Goal: Book appointment/travel/reservation

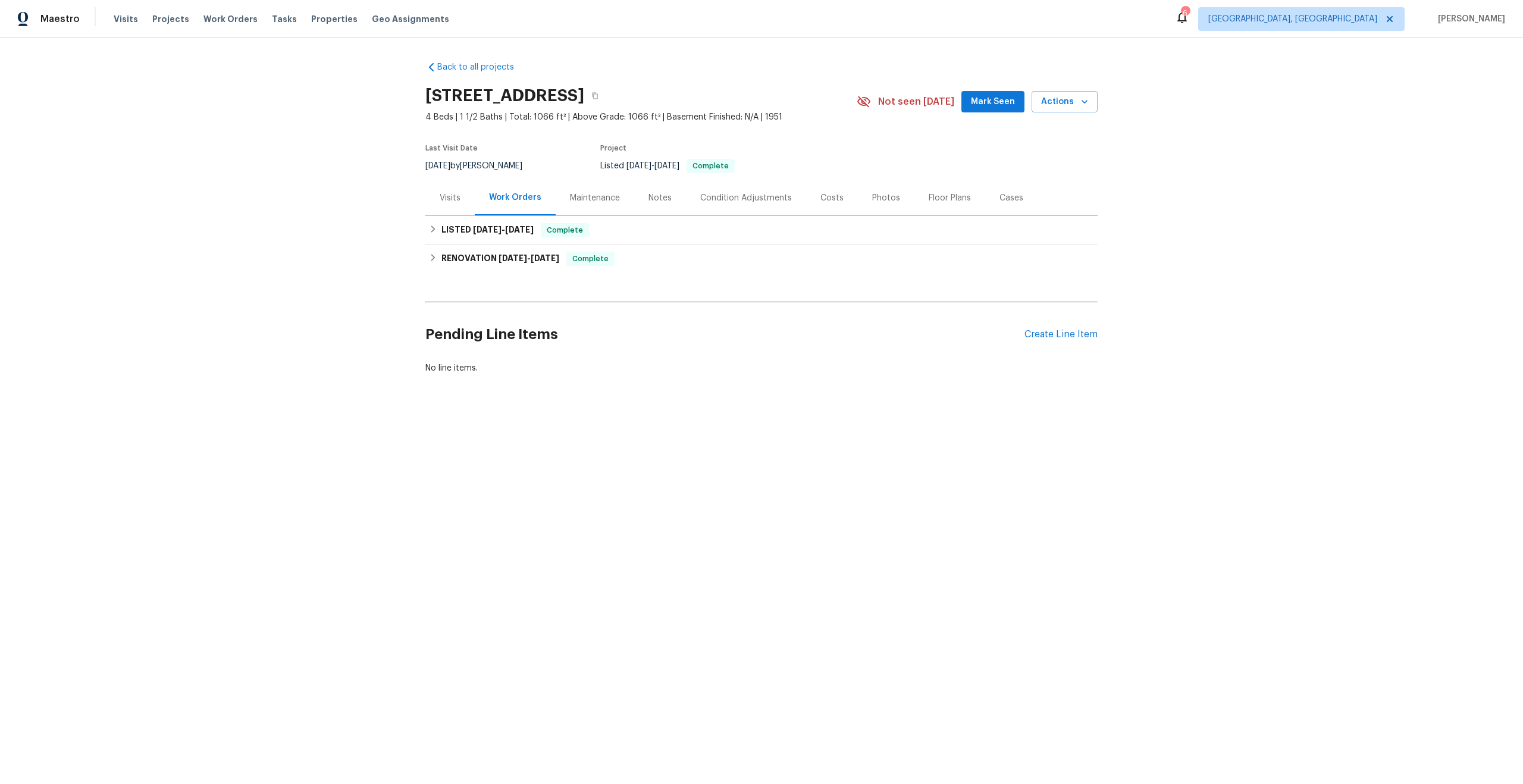
click at [457, 198] on div "Visits" at bounding box center [450, 198] width 49 height 35
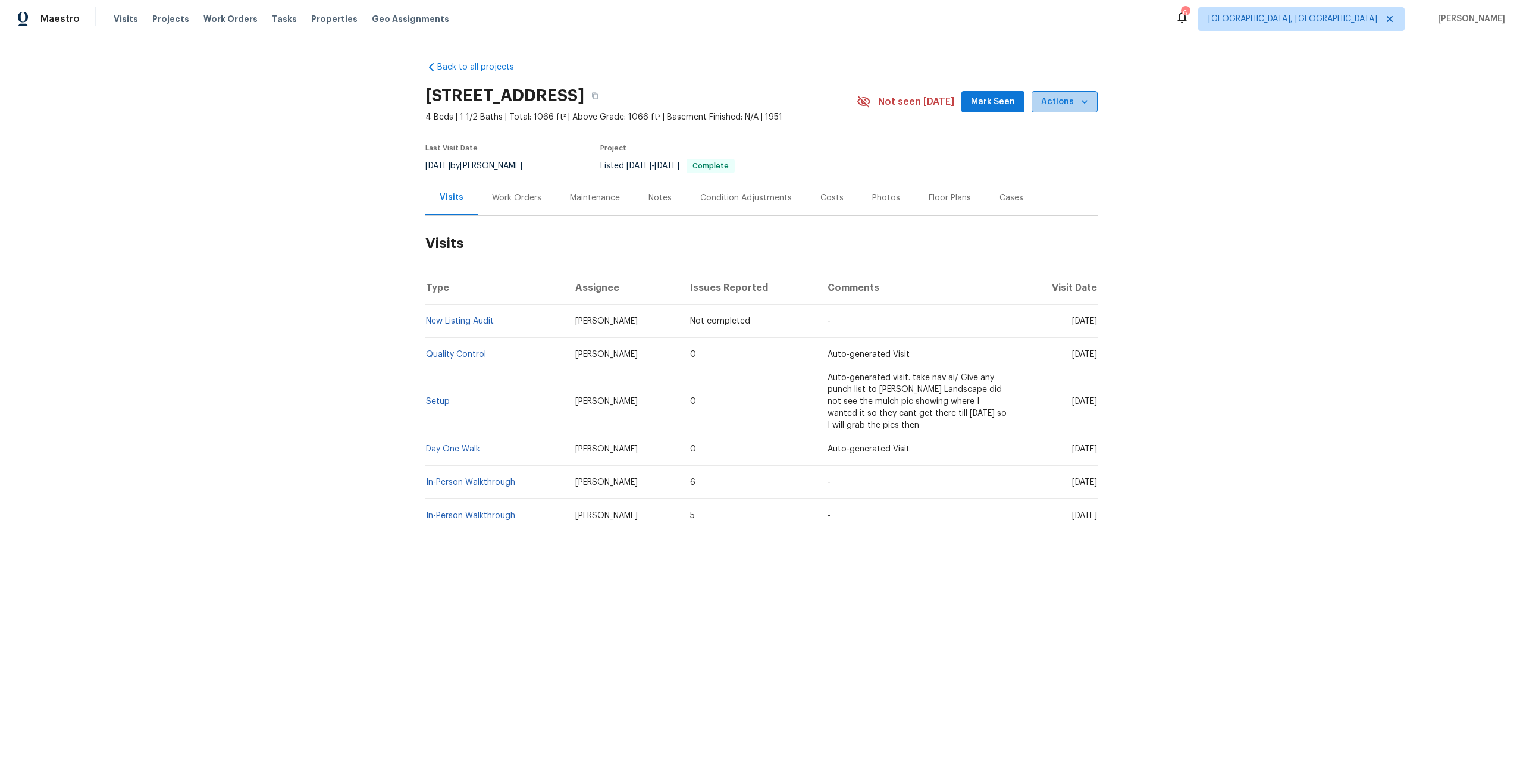
click at [1067, 99] on span "Actions" at bounding box center [1064, 102] width 47 height 15
click at [1034, 143] on p "Schedule a visit" at bounding box center [1017, 146] width 61 height 12
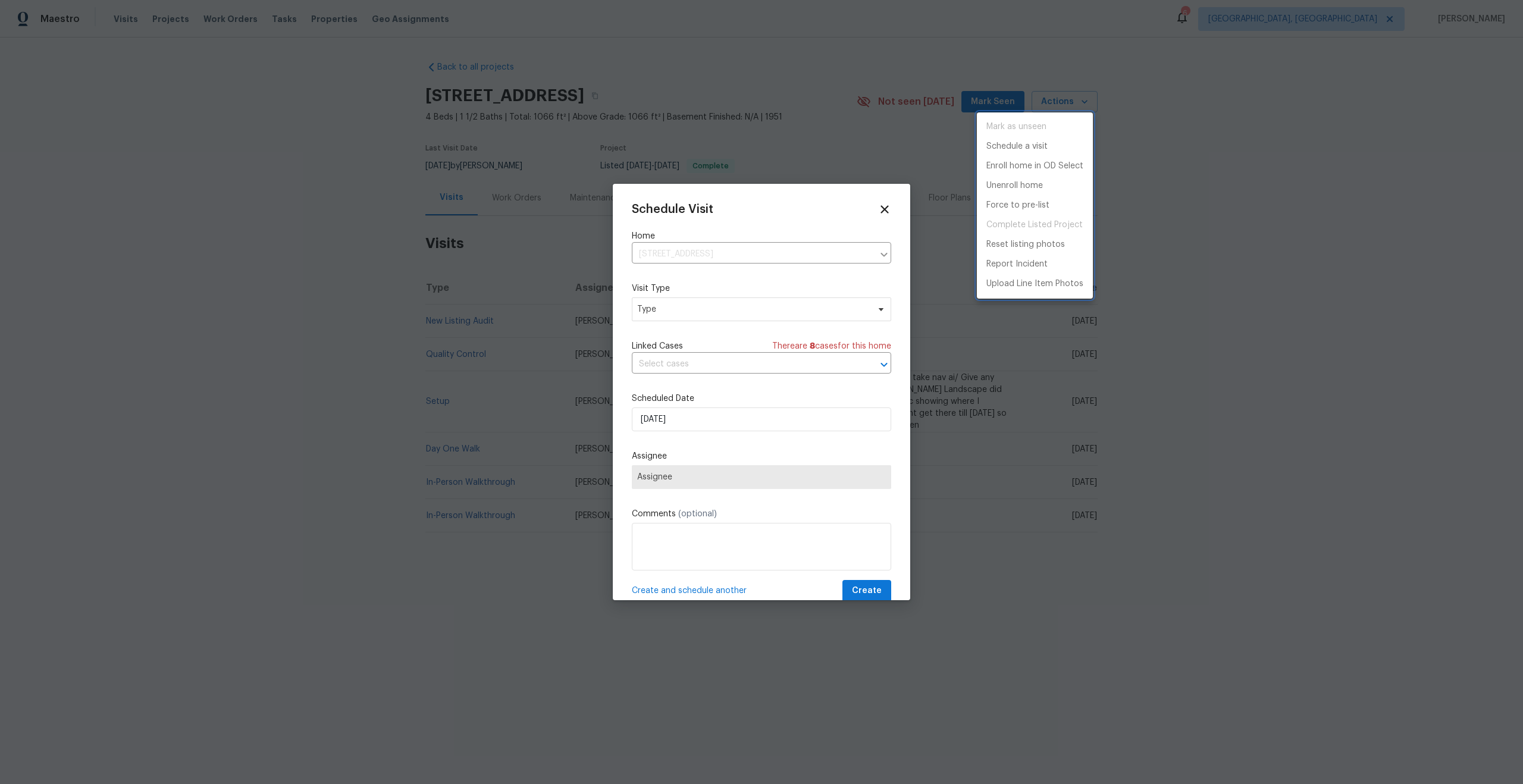
click at [790, 298] on div at bounding box center [761, 392] width 1523 height 784
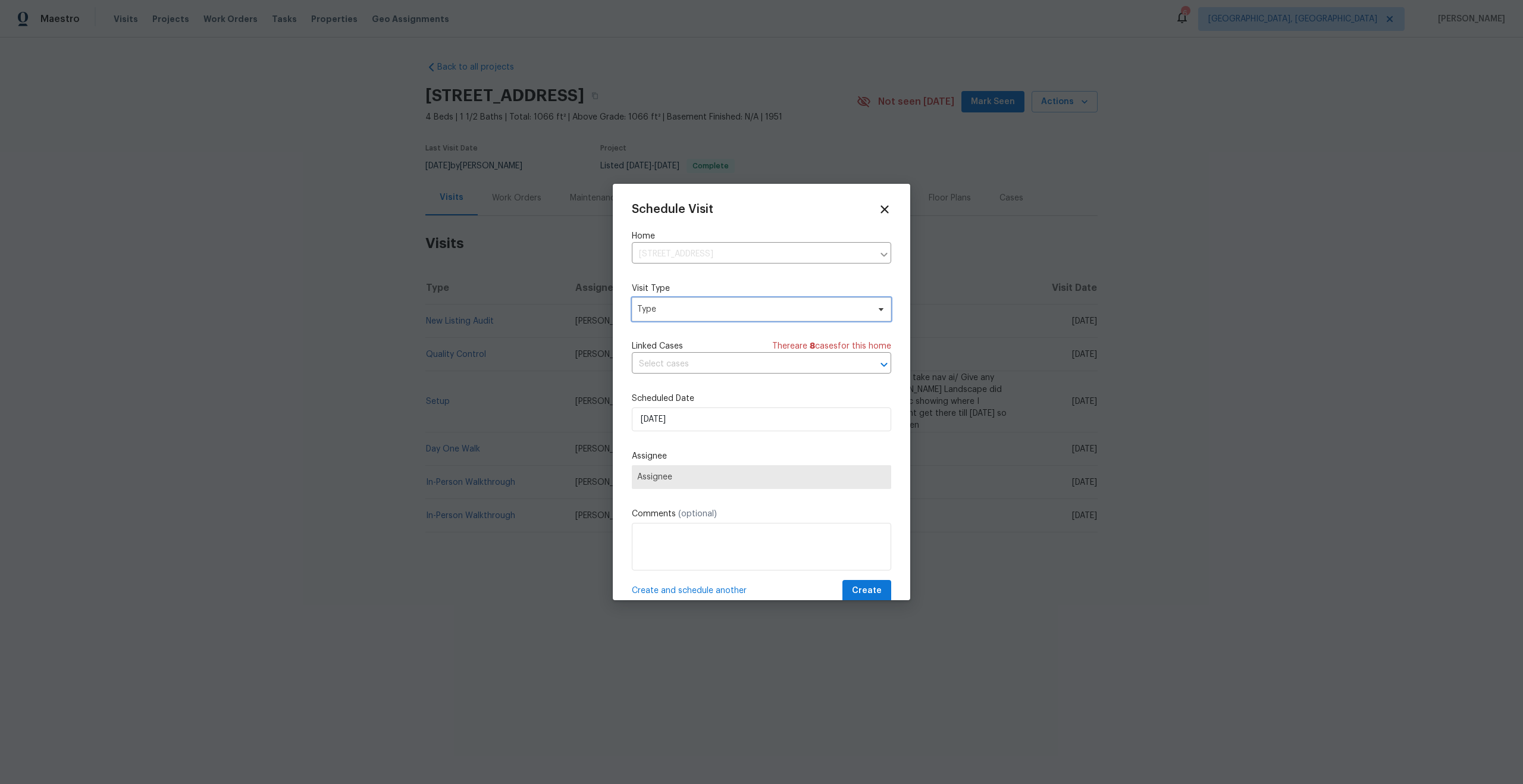
click at [789, 312] on span "Type" at bounding box center [753, 309] width 232 height 12
type input "sec"
click at [673, 362] on div "Security" at bounding box center [701, 365] width 132 height 16
click at [666, 366] on div "Security" at bounding box center [655, 364] width 32 height 12
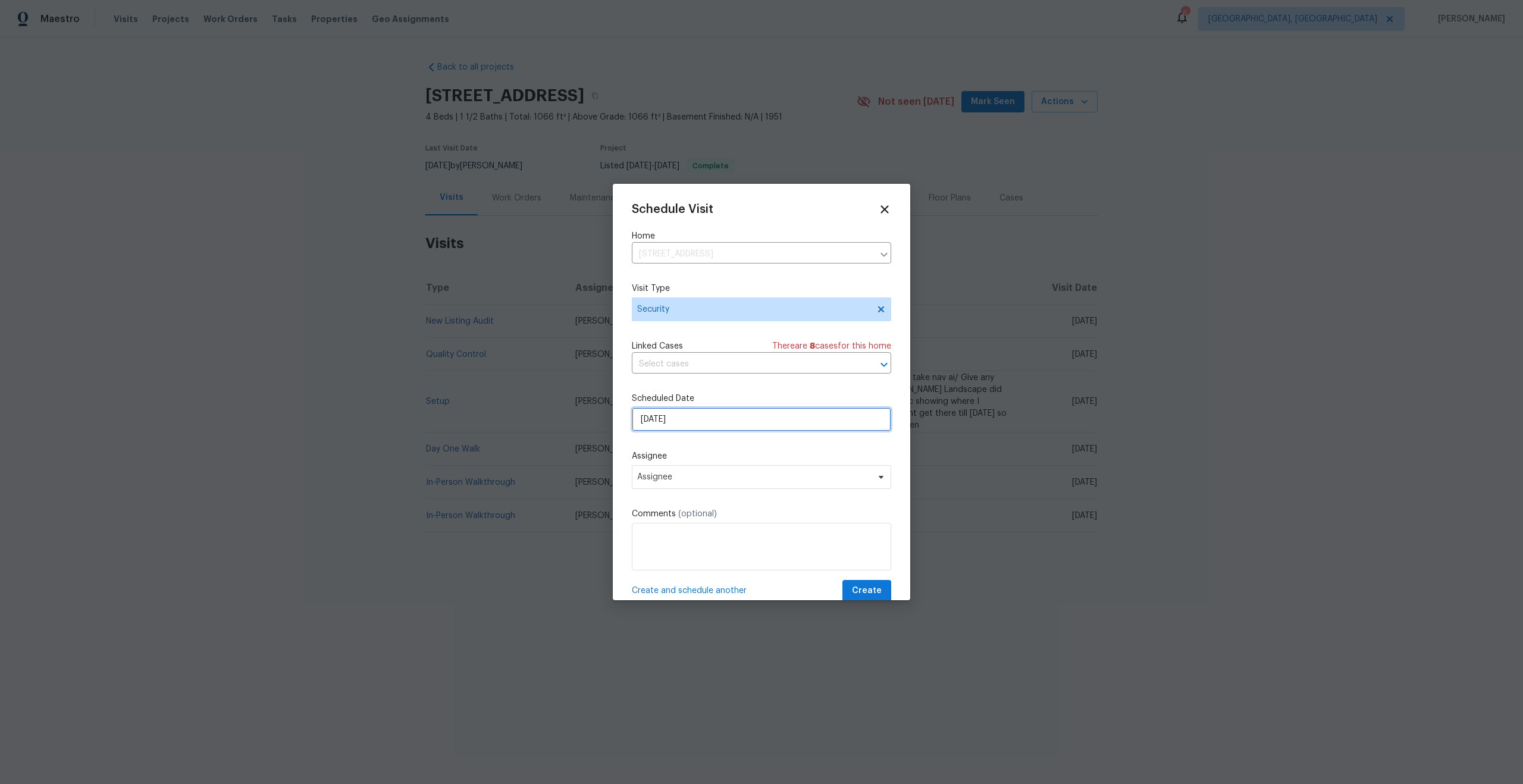
click at [693, 424] on input "[DATE]" at bounding box center [761, 419] width 260 height 24
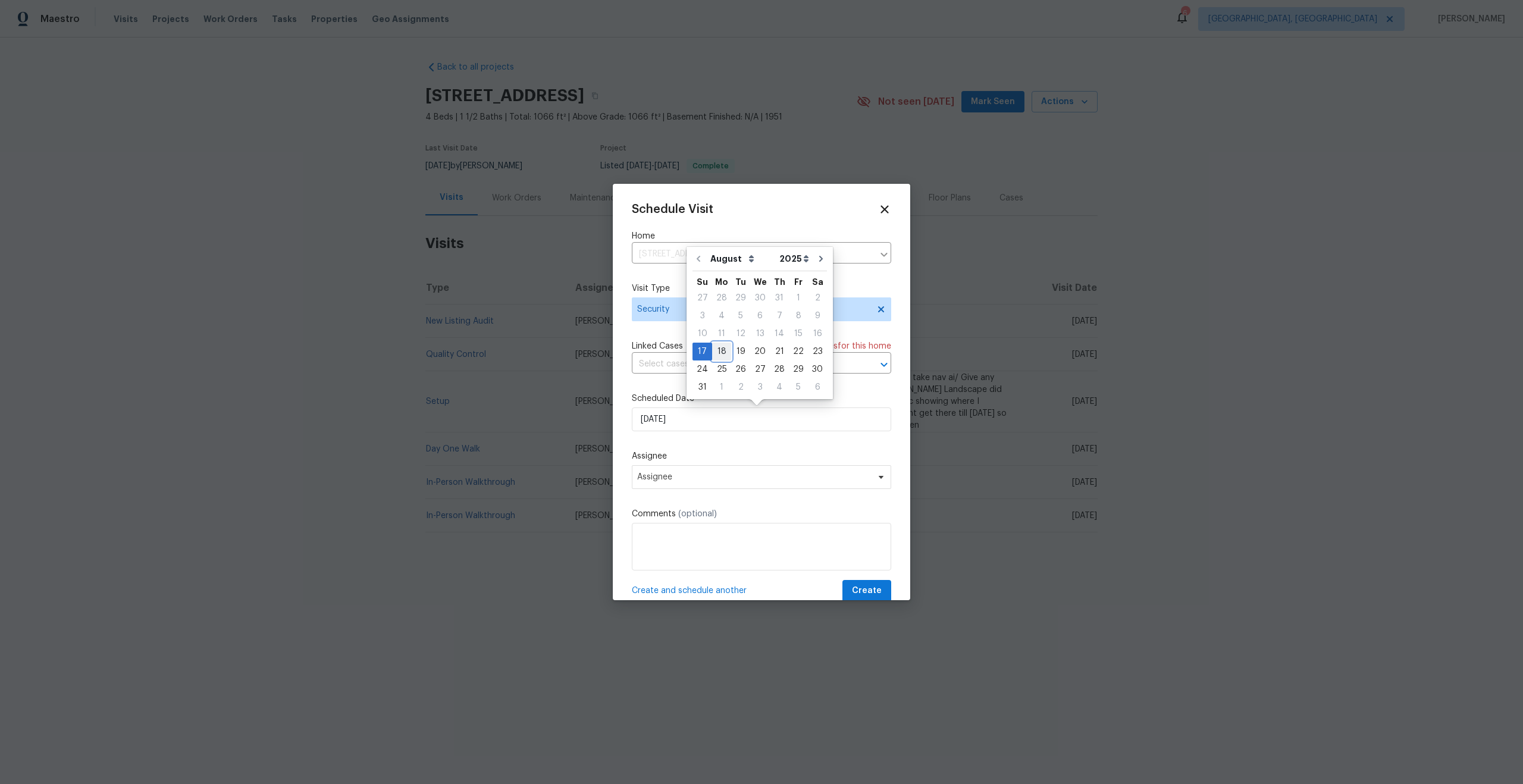
click at [718, 354] on div "18" at bounding box center [722, 351] width 19 height 16
type input "[DATE]"
click at [691, 469] on span "Assignee" at bounding box center [761, 477] width 260 height 24
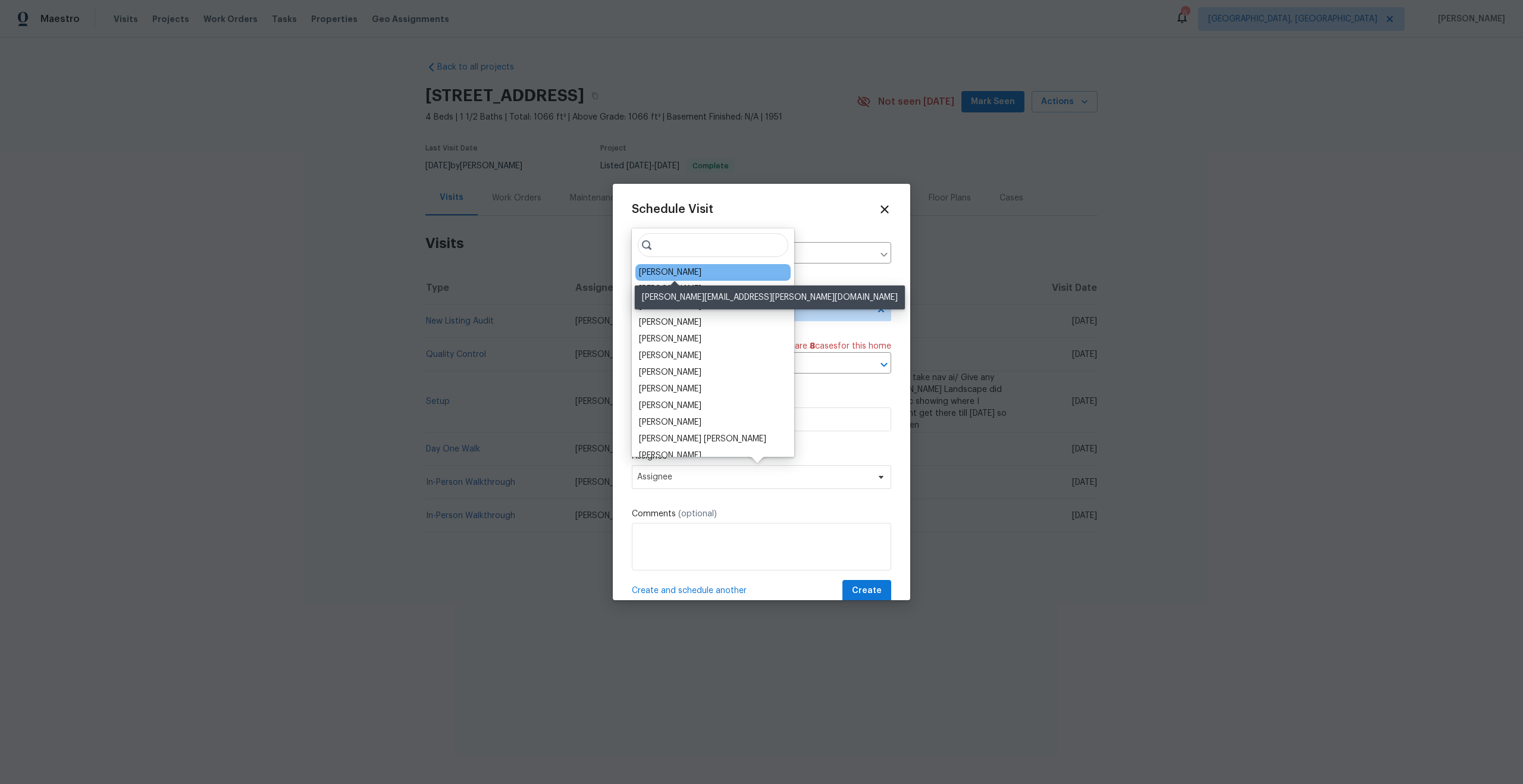
click at [668, 268] on div "[PERSON_NAME]" at bounding box center [671, 272] width 63 height 12
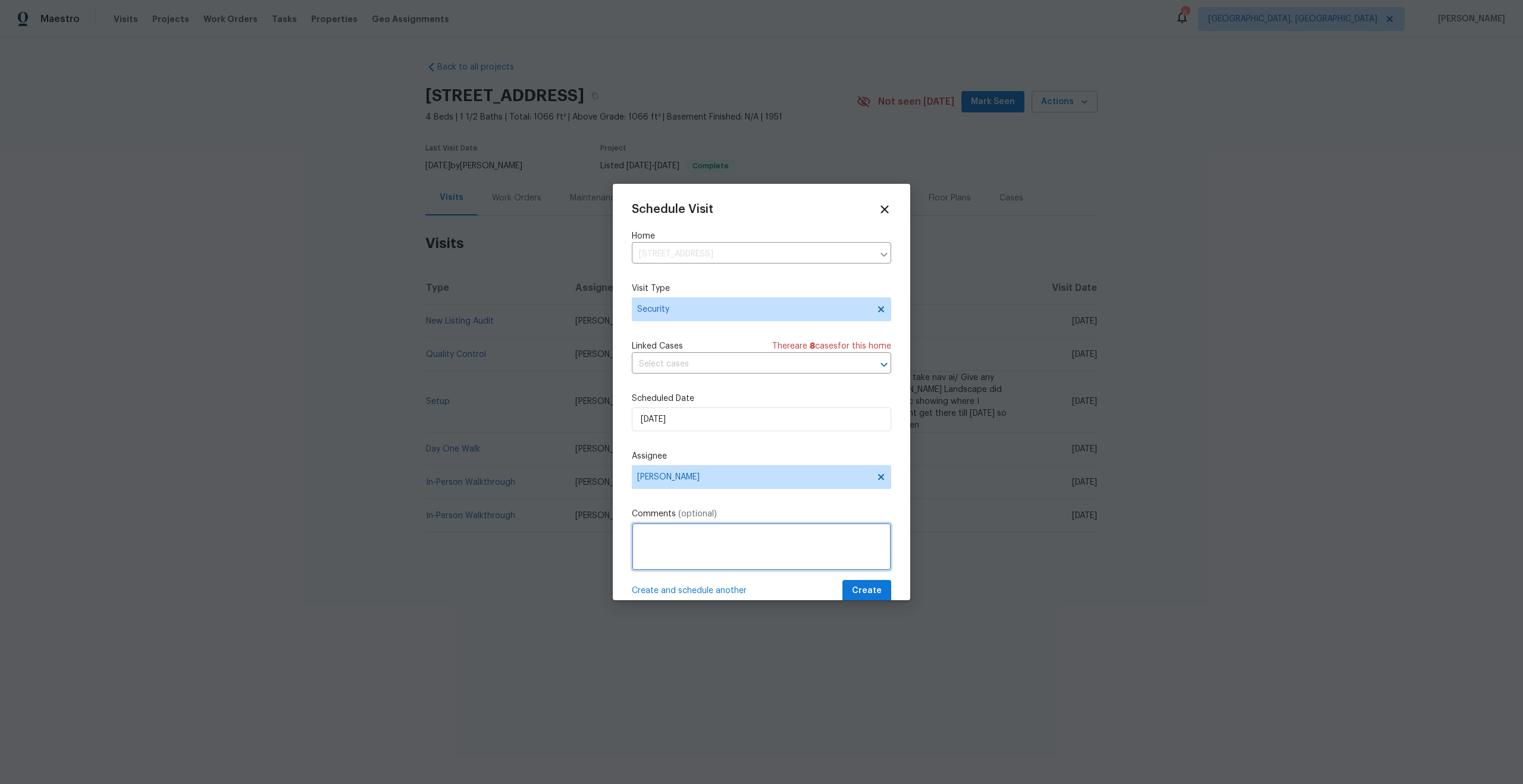
click at [698, 538] on textarea at bounding box center [761, 546] width 260 height 48
type textarea "Please change the lockbox code and confirm the keys are inside the lockbox. A s…"
click at [852, 591] on span "Create" at bounding box center [867, 591] width 30 height 15
